Goal: Task Accomplishment & Management: Complete application form

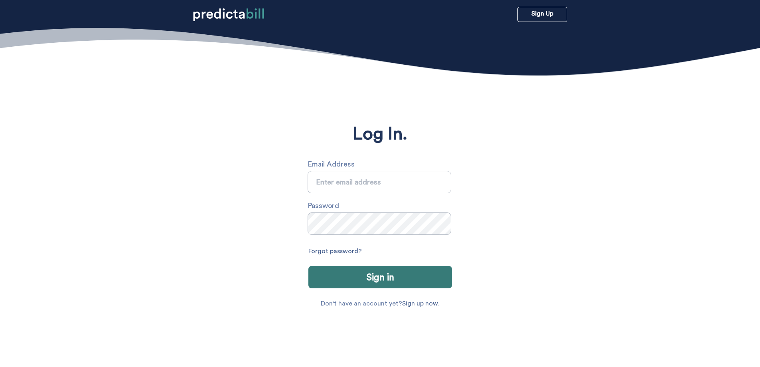
click at [447, 180] on input "text" at bounding box center [380, 182] width 144 height 22
click at [408, 180] on input "text" at bounding box center [380, 182] width 144 height 22
click at [340, 183] on input "text" at bounding box center [380, 182] width 144 height 22
type input "[EMAIL_ADDRESS][DOMAIN_NAME]"
click at [343, 252] on link "Forgot password?" at bounding box center [334, 251] width 53 height 13
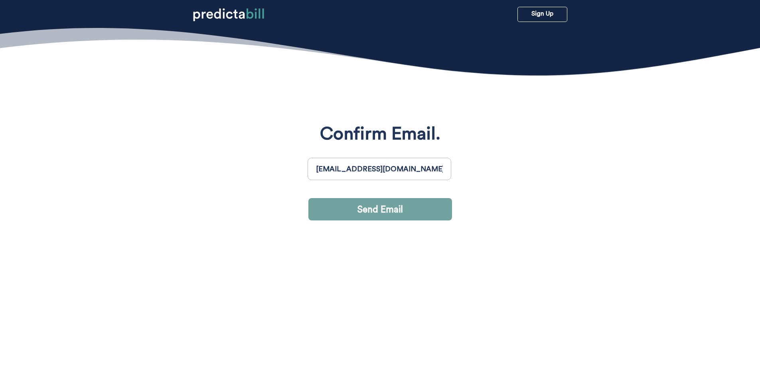
click at [384, 210] on button "Send Email" at bounding box center [380, 209] width 144 height 22
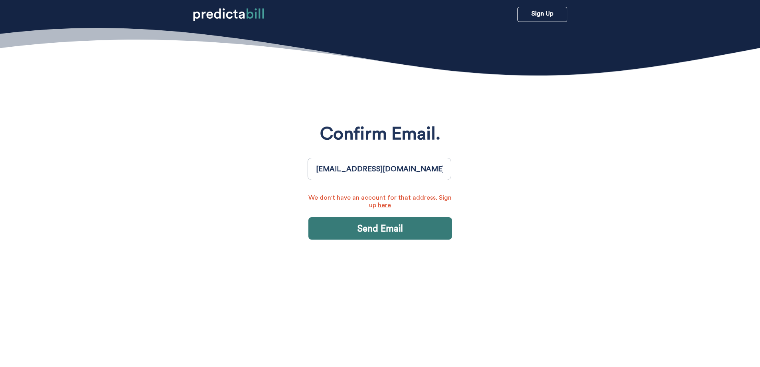
drag, startPoint x: 419, startPoint y: 169, endPoint x: 151, endPoint y: 163, distance: 267.8
click at [151, 163] on section "Confirm Email. [EMAIL_ADDRESS][DOMAIN_NAME] We don't have an account for that a…" at bounding box center [380, 231] width 760 height 367
type input "[PERSON_NAME][EMAIL_ADDRESS][PERSON_NAME][DOMAIN_NAME]"
click at [381, 232] on button "Send Email" at bounding box center [380, 228] width 144 height 22
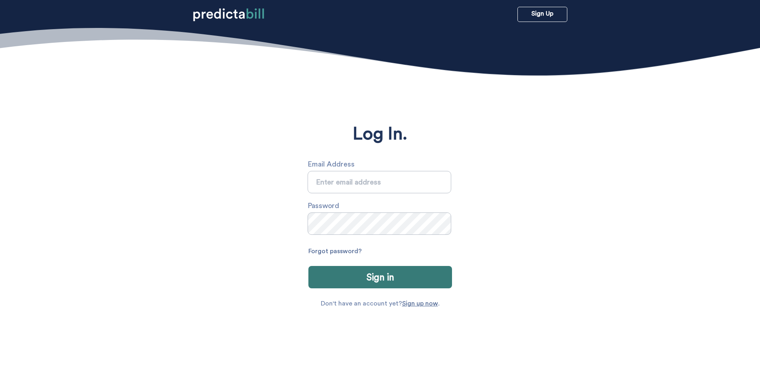
click at [360, 182] on input "text" at bounding box center [380, 182] width 144 height 22
type input "[PERSON_NAME][EMAIL_ADDRESS][PERSON_NAME][DOMAIN_NAME]"
click at [335, 252] on link "Forgot password?" at bounding box center [334, 251] width 53 height 13
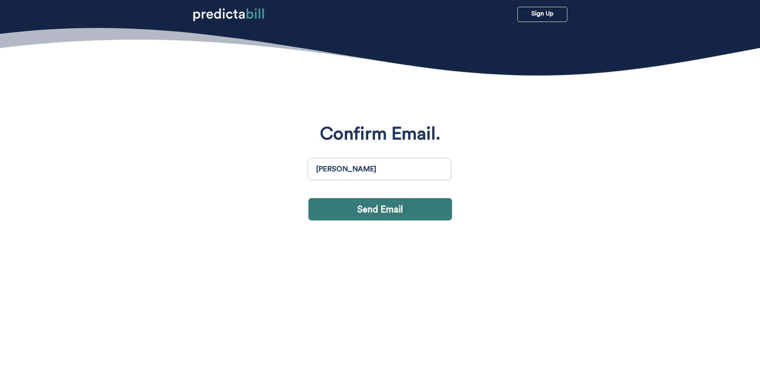
type input "[PERSON_NAME][EMAIL_ADDRESS][PERSON_NAME][DOMAIN_NAME]"
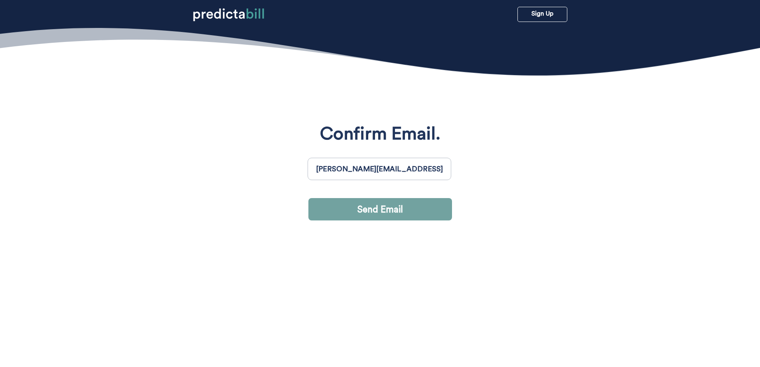
click at [370, 208] on button "Send Email" at bounding box center [380, 209] width 144 height 22
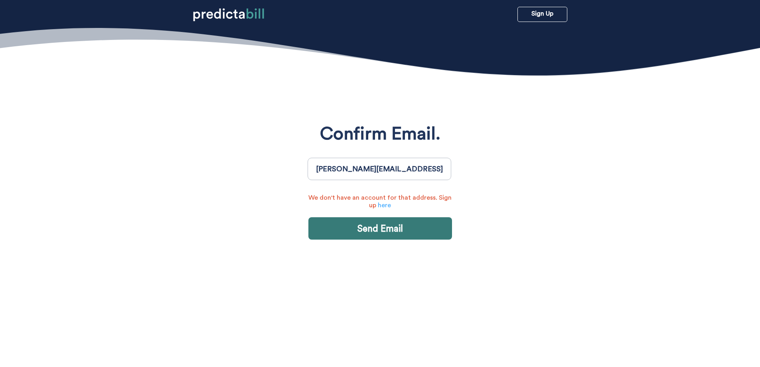
click at [387, 207] on link "here" at bounding box center [384, 205] width 13 height 6
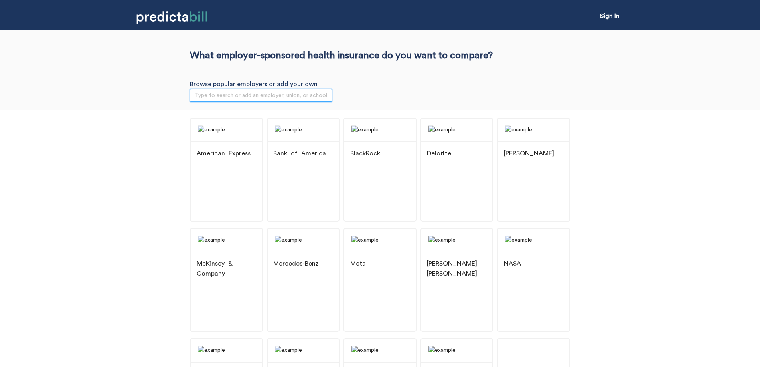
click at [219, 96] on input "search" at bounding box center [261, 95] width 132 height 12
type input "Quin"
click at [239, 110] on span "[GEOGRAPHIC_DATA]" at bounding box center [240, 113] width 61 height 9
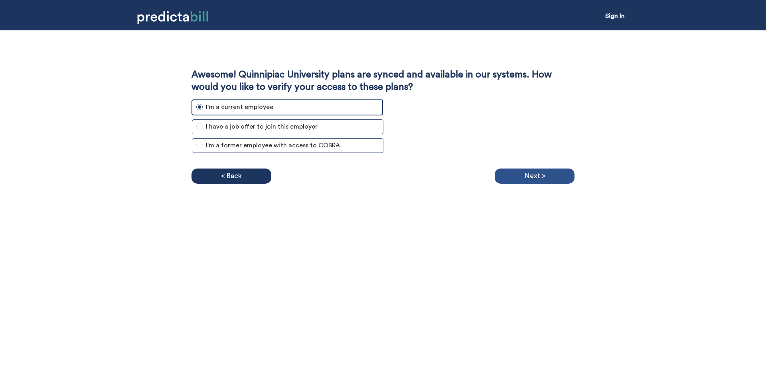
click at [549, 176] on div "Next >" at bounding box center [535, 175] width 80 height 15
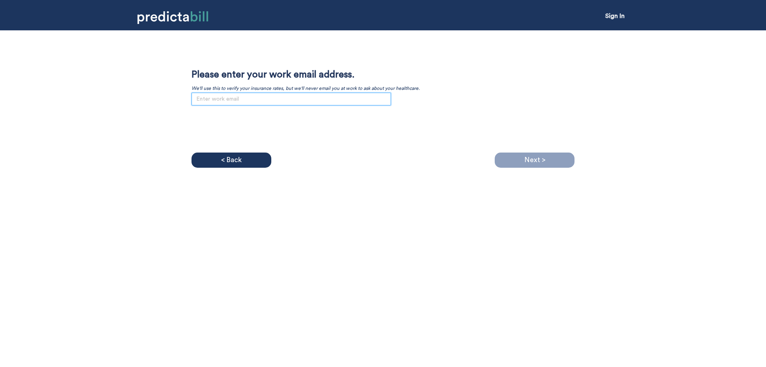
click at [217, 102] on input "email" at bounding box center [292, 99] width 200 height 13
type input "[PERSON_NAME][EMAIL_ADDRESS][PERSON_NAME][DOMAIN_NAME]"
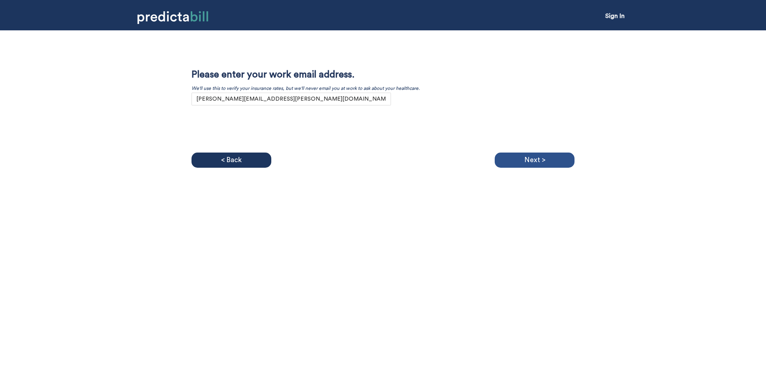
click at [531, 156] on p "Next >" at bounding box center [534, 160] width 21 height 12
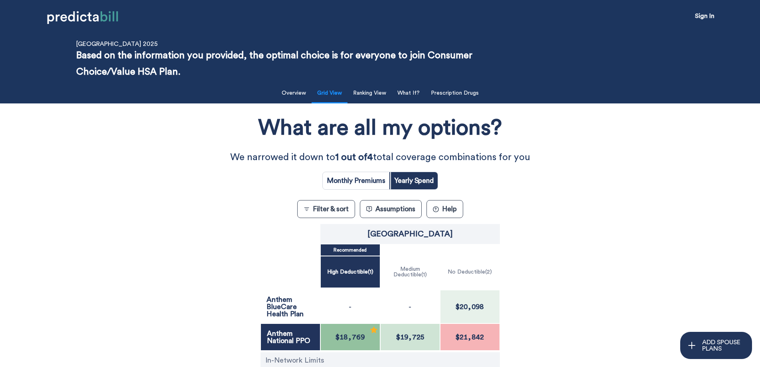
click at [395, 211] on button "Assumptions" at bounding box center [391, 209] width 62 height 18
click at [323, 208] on button "Filter & sort" at bounding box center [326, 209] width 58 height 18
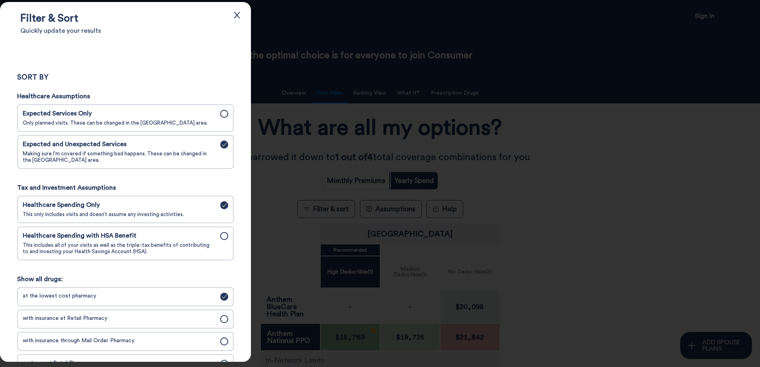
click at [241, 13] on icon "close" at bounding box center [237, 15] width 9 height 9
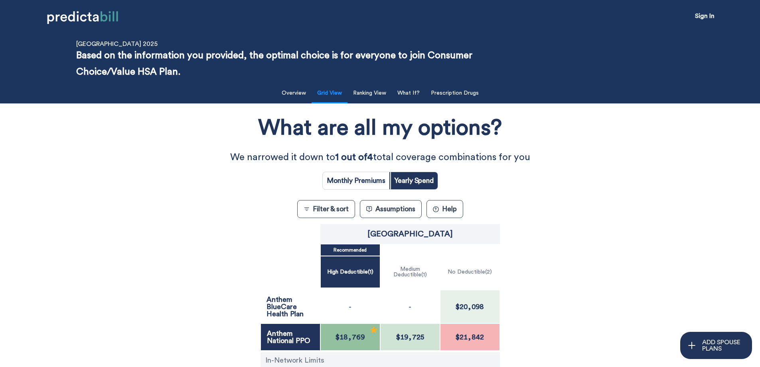
click at [447, 206] on button "? Help" at bounding box center [445, 209] width 37 height 18
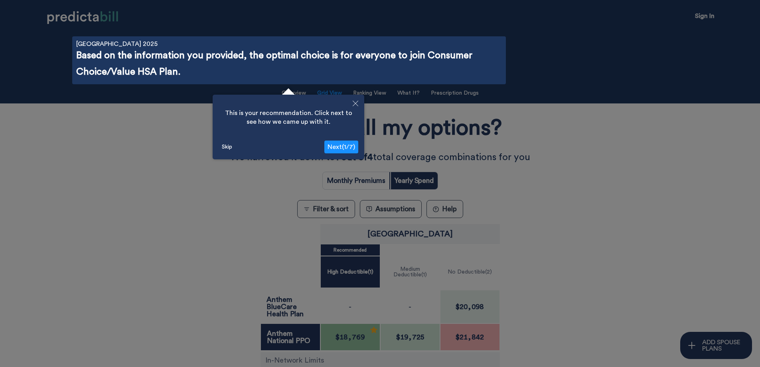
scroll to position [28, 0]
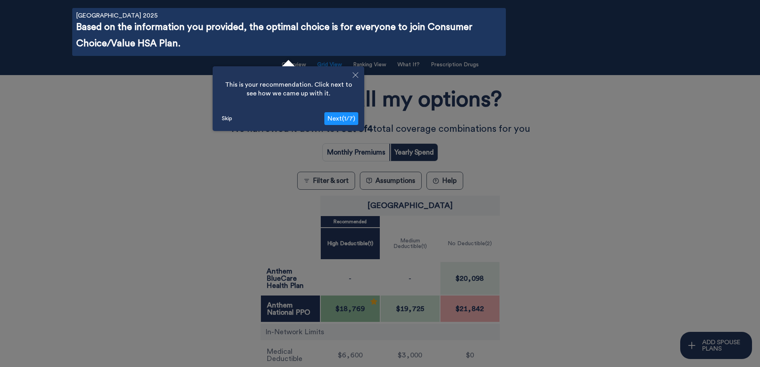
click at [227, 116] on button "Skip" at bounding box center [227, 119] width 17 height 12
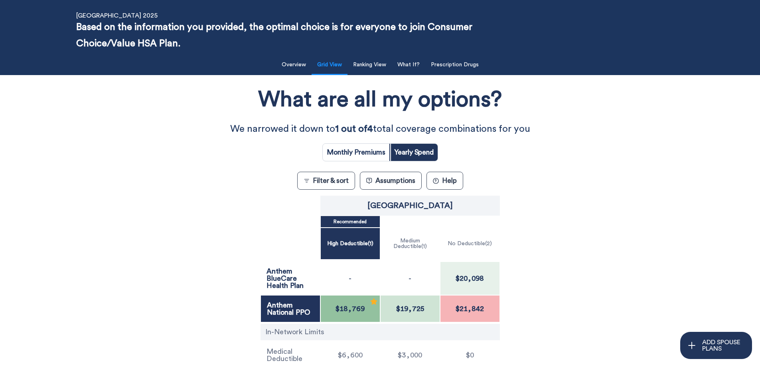
scroll to position [195, 0]
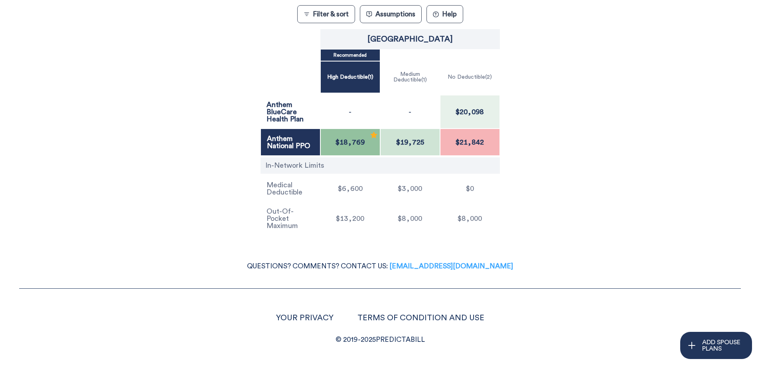
click at [437, 265] on link "[EMAIL_ADDRESS][DOMAIN_NAME]" at bounding box center [451, 266] width 124 height 7
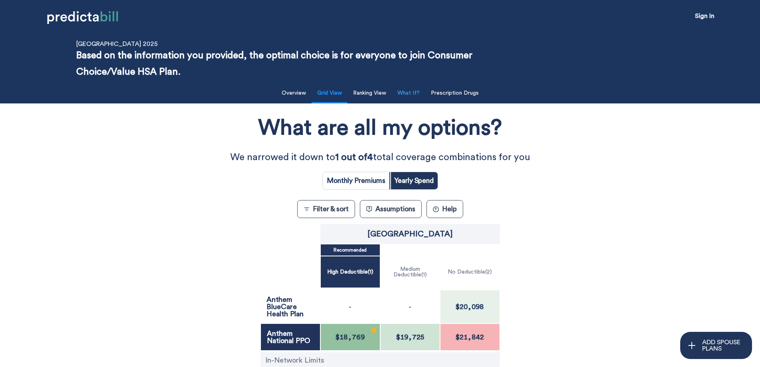
click at [417, 91] on button "What If?" at bounding box center [409, 93] width 32 height 16
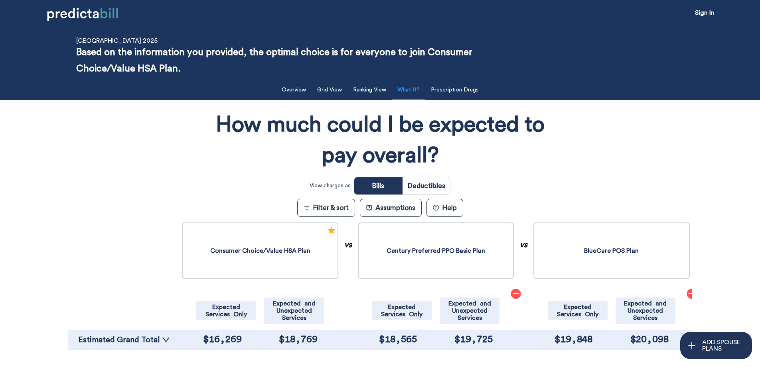
scroll to position [0, 0]
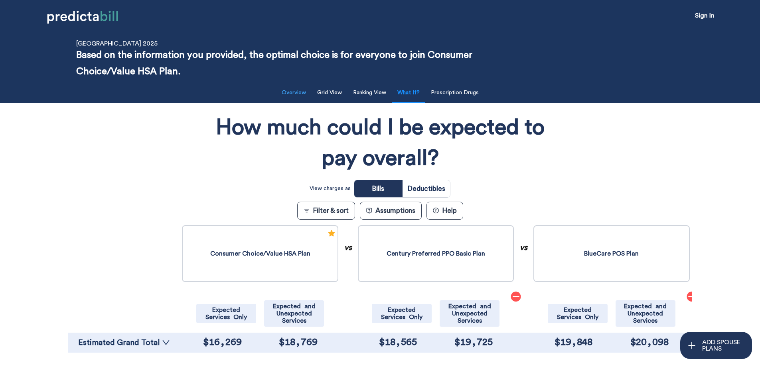
click at [292, 89] on button "Overview" at bounding box center [294, 93] width 34 height 16
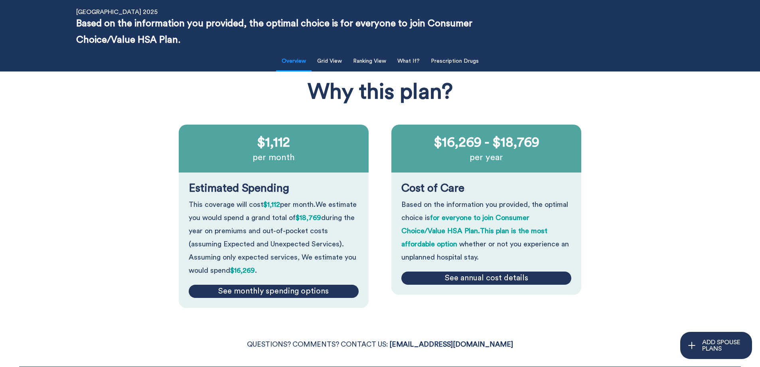
scroll to position [0, 0]
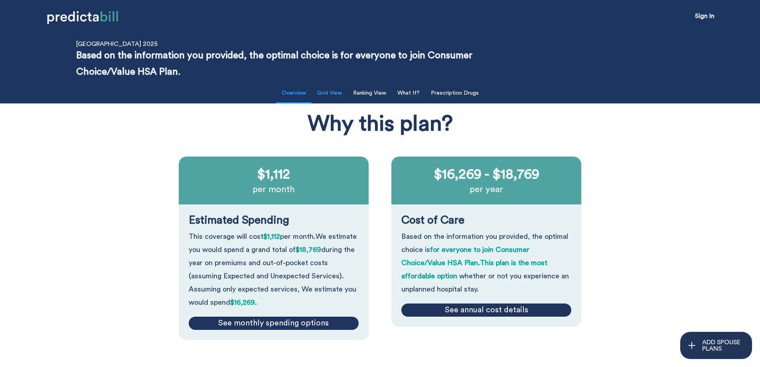
click at [319, 93] on button "Grid View" at bounding box center [329, 93] width 34 height 16
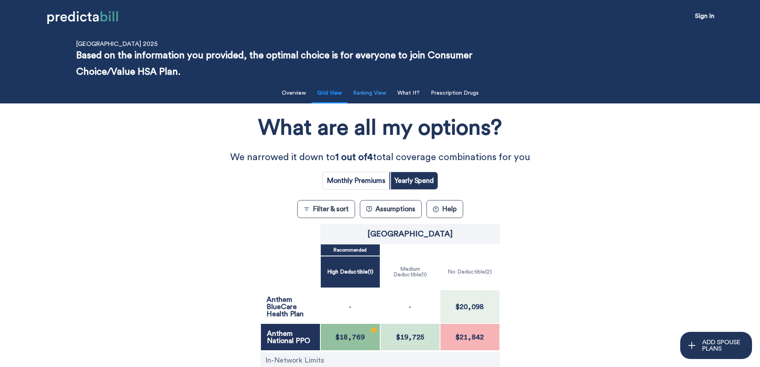
click at [379, 93] on button "Ranking View" at bounding box center [369, 93] width 43 height 16
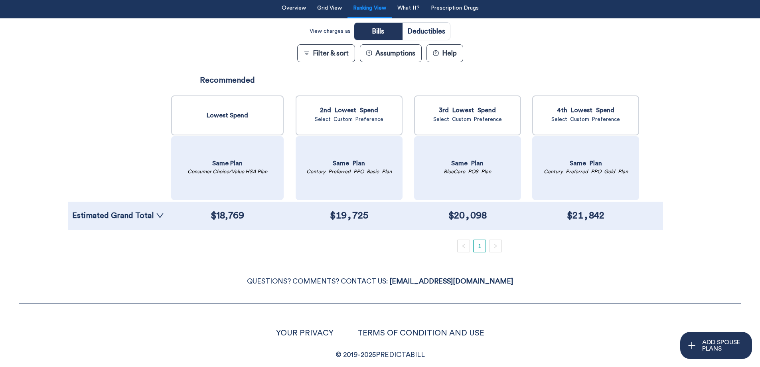
scroll to position [101, 0]
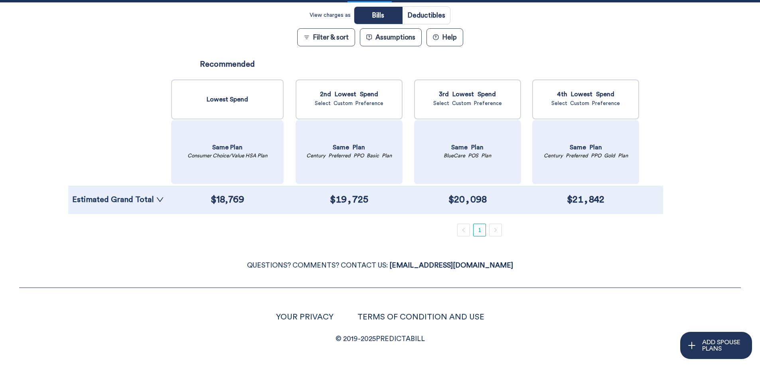
click at [474, 231] on link "1" at bounding box center [480, 230] width 12 height 12
click at [388, 35] on button "Assumptions" at bounding box center [391, 37] width 62 height 18
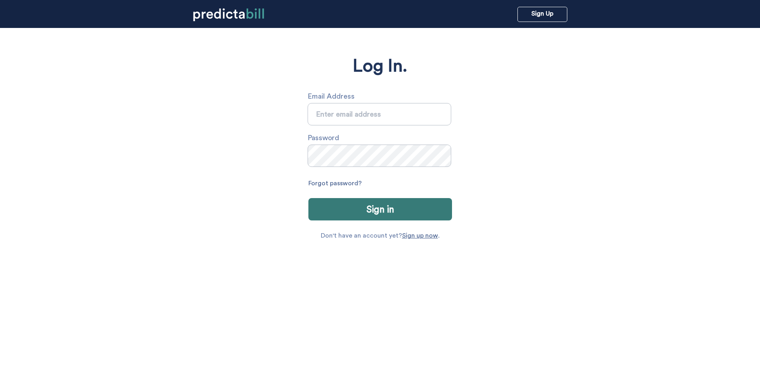
scroll to position [68, 0]
click at [337, 116] on input "text" at bounding box center [380, 114] width 144 height 22
click at [330, 119] on input "text" at bounding box center [380, 114] width 144 height 22
type input "l"
type input "[PERSON_NAME][EMAIL_ADDRESS][PERSON_NAME][DOMAIN_NAME]"
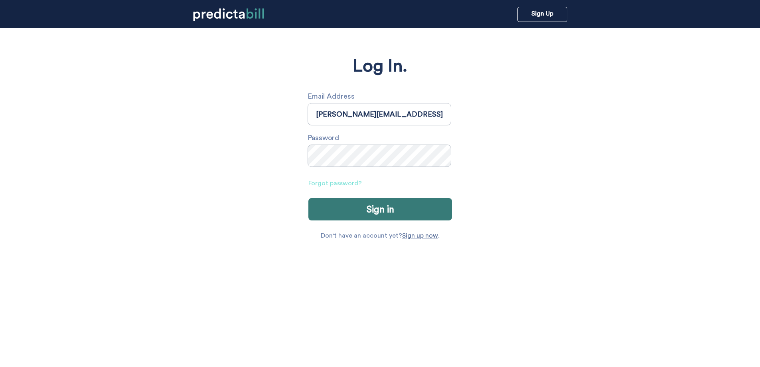
click at [347, 183] on link "Forgot password?" at bounding box center [334, 183] width 53 height 13
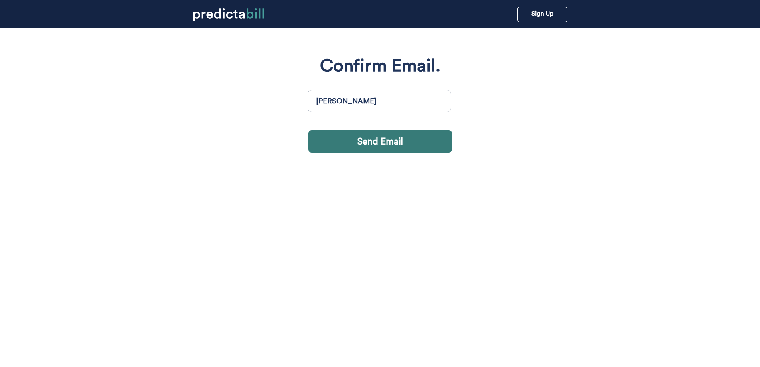
type input "[PERSON_NAME][EMAIL_ADDRESS][PERSON_NAME][DOMAIN_NAME]"
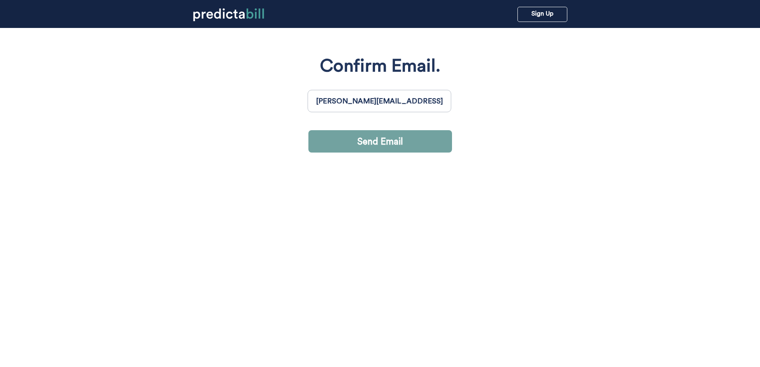
click at [391, 141] on button "Send Email" at bounding box center [380, 141] width 144 height 22
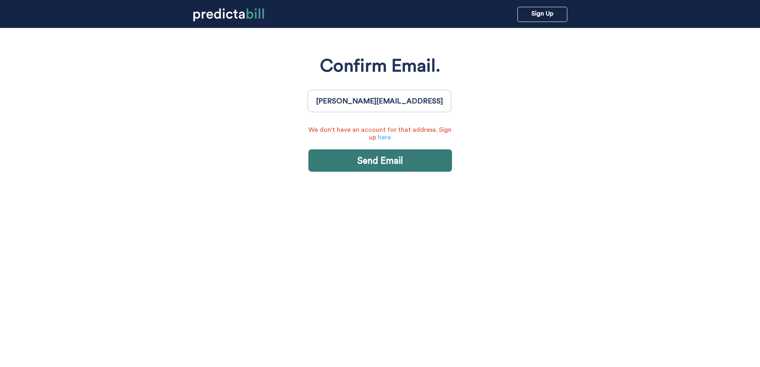
click at [389, 138] on link "here" at bounding box center [384, 137] width 13 height 6
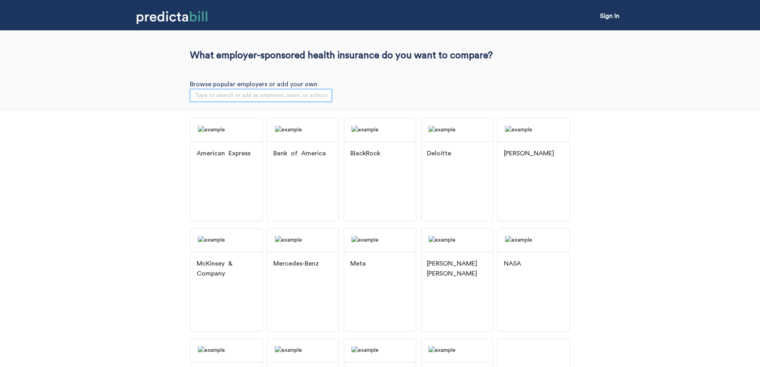
click at [237, 95] on input "search" at bounding box center [261, 95] width 132 height 12
type input "qui"
click at [240, 112] on span "[GEOGRAPHIC_DATA]" at bounding box center [240, 113] width 61 height 9
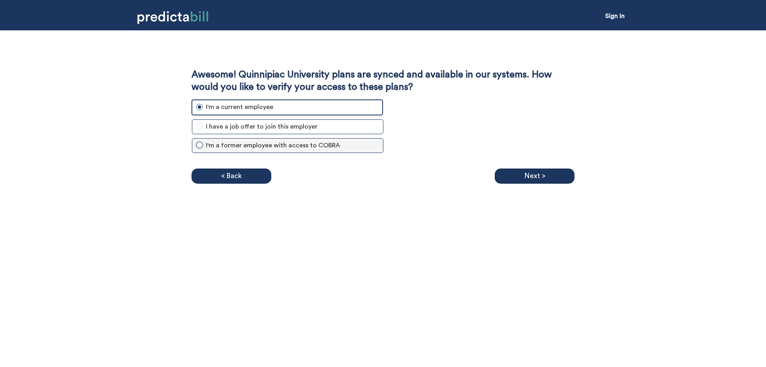
click at [200, 143] on input "I'm a former employee with access to COBRA" at bounding box center [199, 145] width 6 height 6
radio input "true"
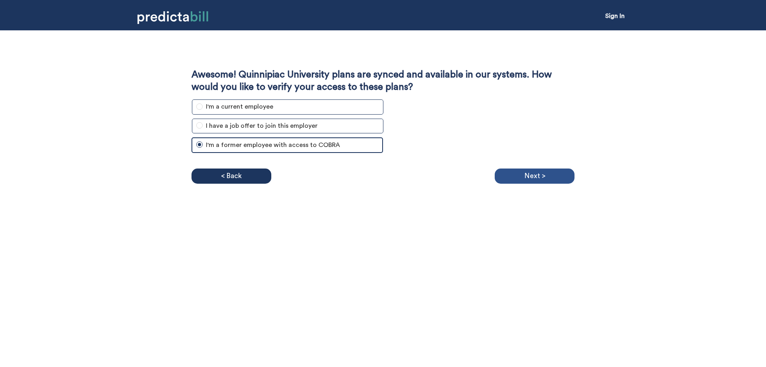
click at [535, 176] on p "Next >" at bounding box center [534, 176] width 21 height 12
click at [200, 105] on input "I'm a current employee" at bounding box center [199, 106] width 6 height 6
radio input "true"
radio input "false"
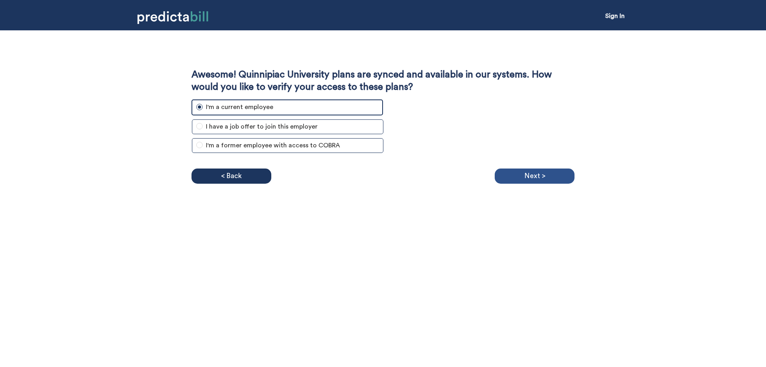
click at [521, 173] on div "Next >" at bounding box center [535, 175] width 80 height 15
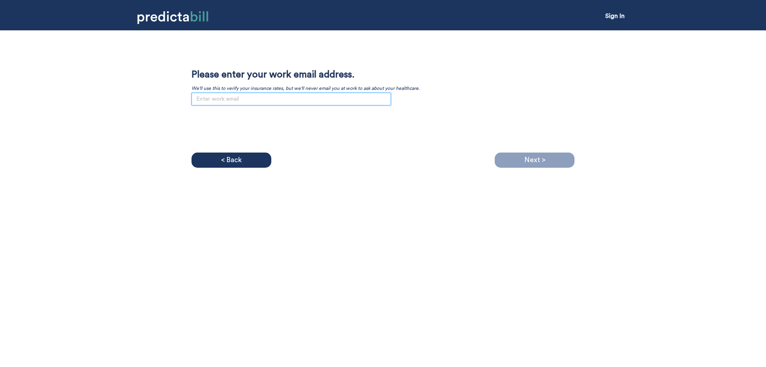
click at [217, 99] on input "email" at bounding box center [292, 99] width 200 height 13
type input "[PERSON_NAME][EMAIL_ADDRESS][PERSON_NAME][DOMAIN_NAME]"
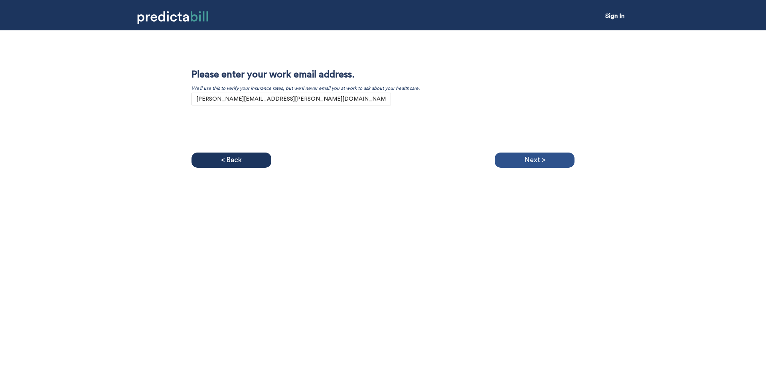
click at [545, 157] on div "Next >" at bounding box center [535, 159] width 80 height 15
